Goal: Find specific fact: Find contact information

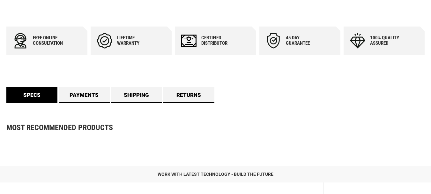
click at [33, 96] on link "Specs" at bounding box center [31, 95] width 51 height 16
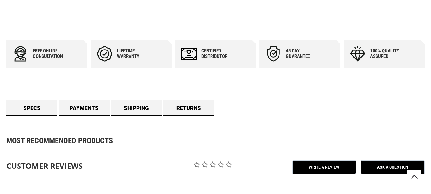
scroll to position [263, 0]
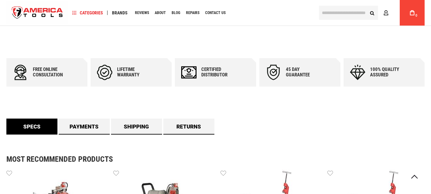
click at [30, 126] on link "Specs" at bounding box center [31, 126] width 51 height 16
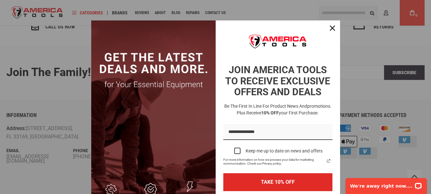
scroll to position [0, 0]
click at [329, 25] on div "Close" at bounding box center [332, 28] width 10 height 10
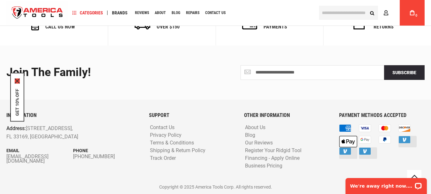
click at [17, 81] on icon "close icon" at bounding box center [17, 80] width 5 height 5
click at [78, 73] on div "Join the Family!" at bounding box center [108, 72] width 204 height 13
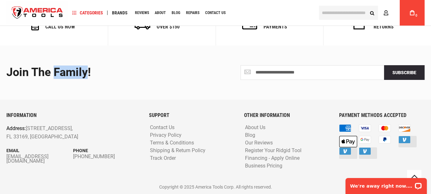
click at [78, 73] on div "Join the Family!" at bounding box center [108, 72] width 204 height 13
click at [33, 126] on p "Address: [STREET_ADDRESS]" at bounding box center [59, 132] width 107 height 16
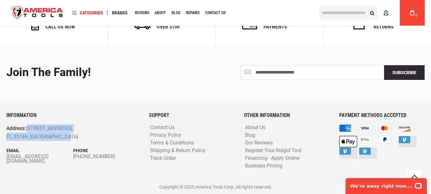
click at [55, 136] on p "Address: [STREET_ADDRESS]" at bounding box center [59, 132] width 107 height 16
copy p "[STREET_ADDRESS]"
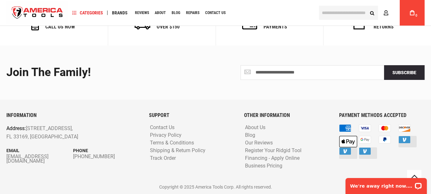
drag, startPoint x: 58, startPoint y: 157, endPoint x: 48, endPoint y: 101, distance: 57.1
click at [48, 101] on div "**********" at bounding box center [215, 119] width 431 height 148
